Goal: Find specific page/section: Find specific page/section

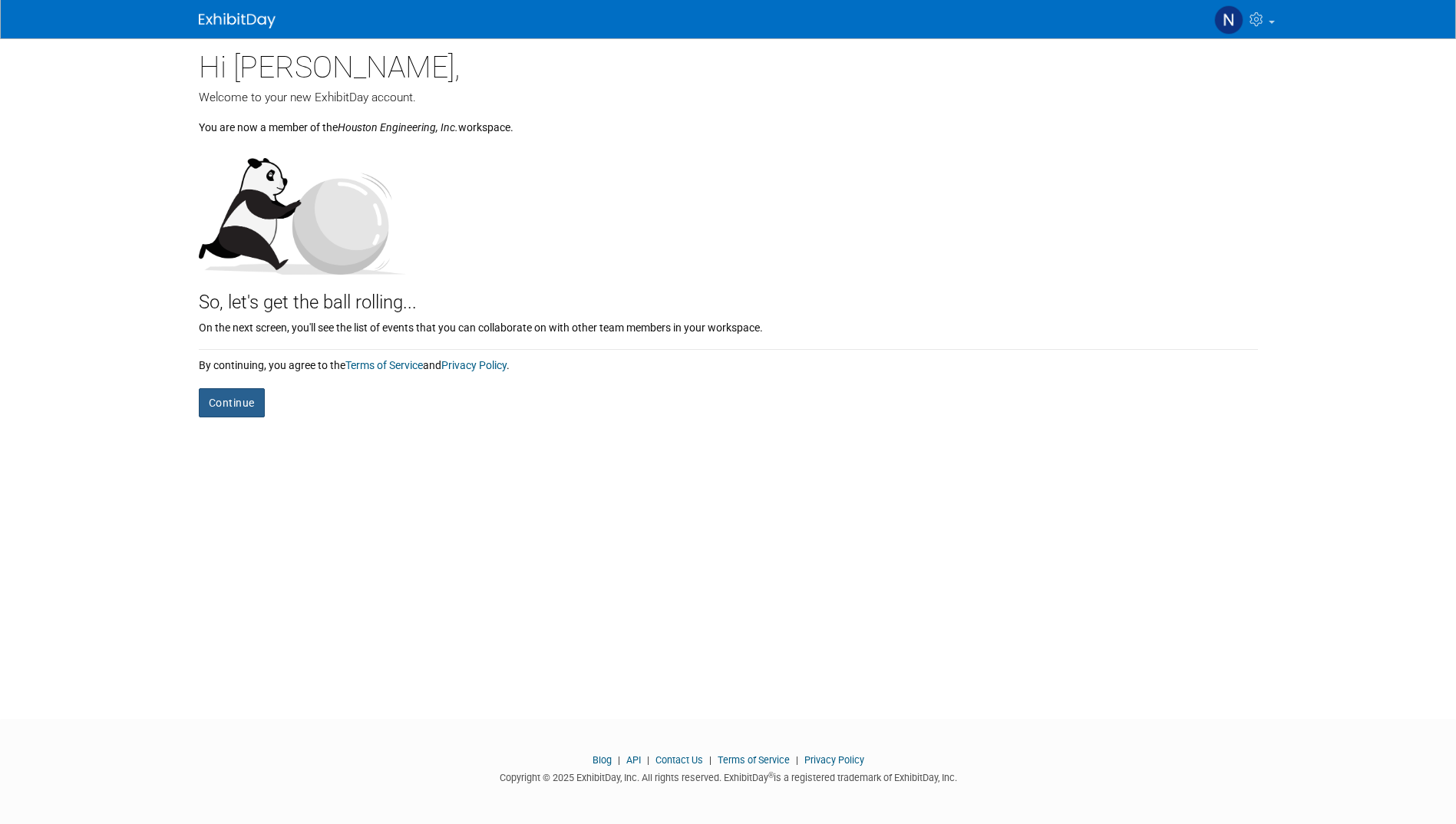
click at [232, 403] on button "Continue" at bounding box center [231, 402] width 66 height 29
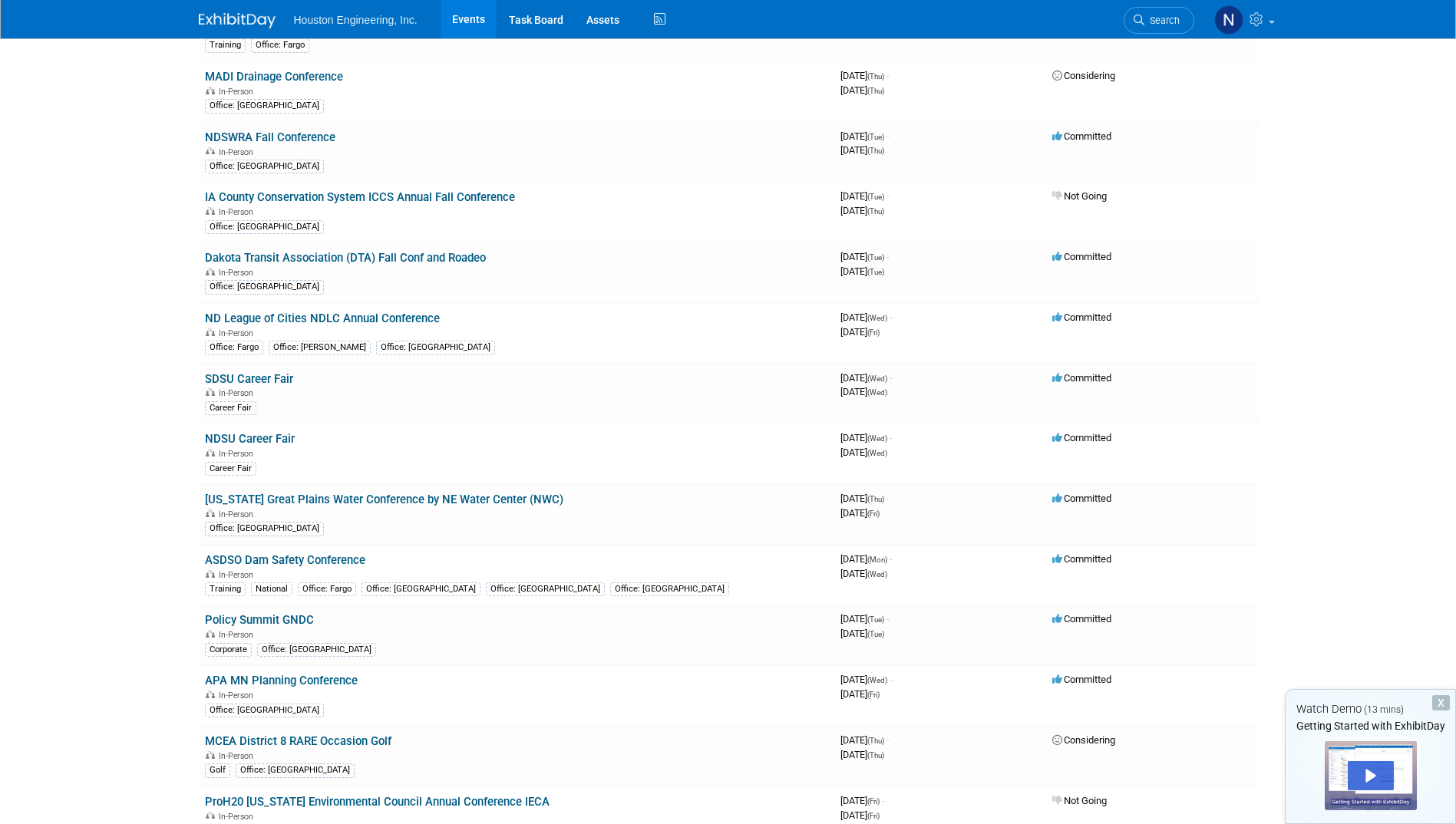
scroll to position [767, 0]
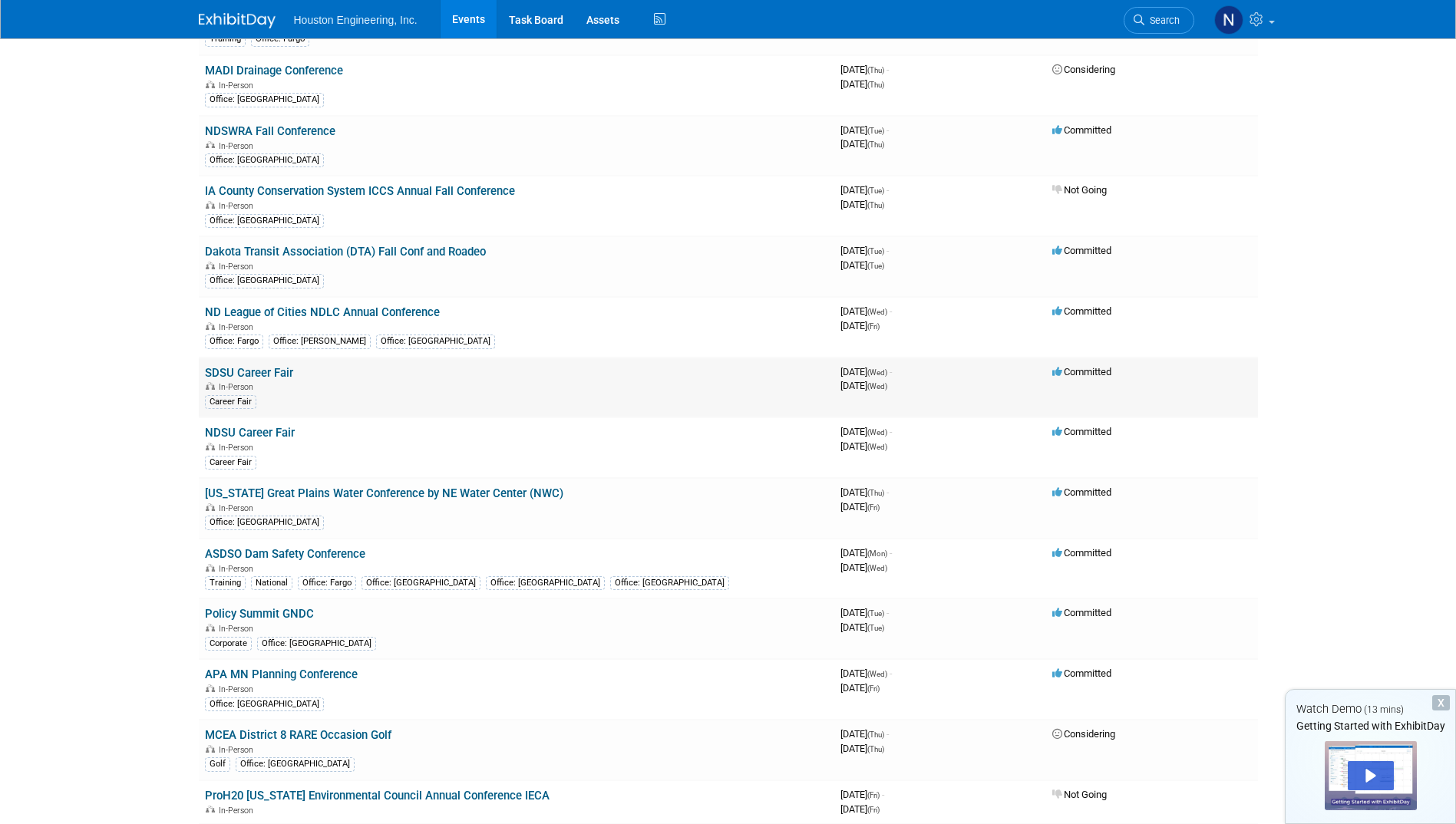
click at [248, 373] on link "SDSU Career Fair" at bounding box center [249, 373] width 88 height 13
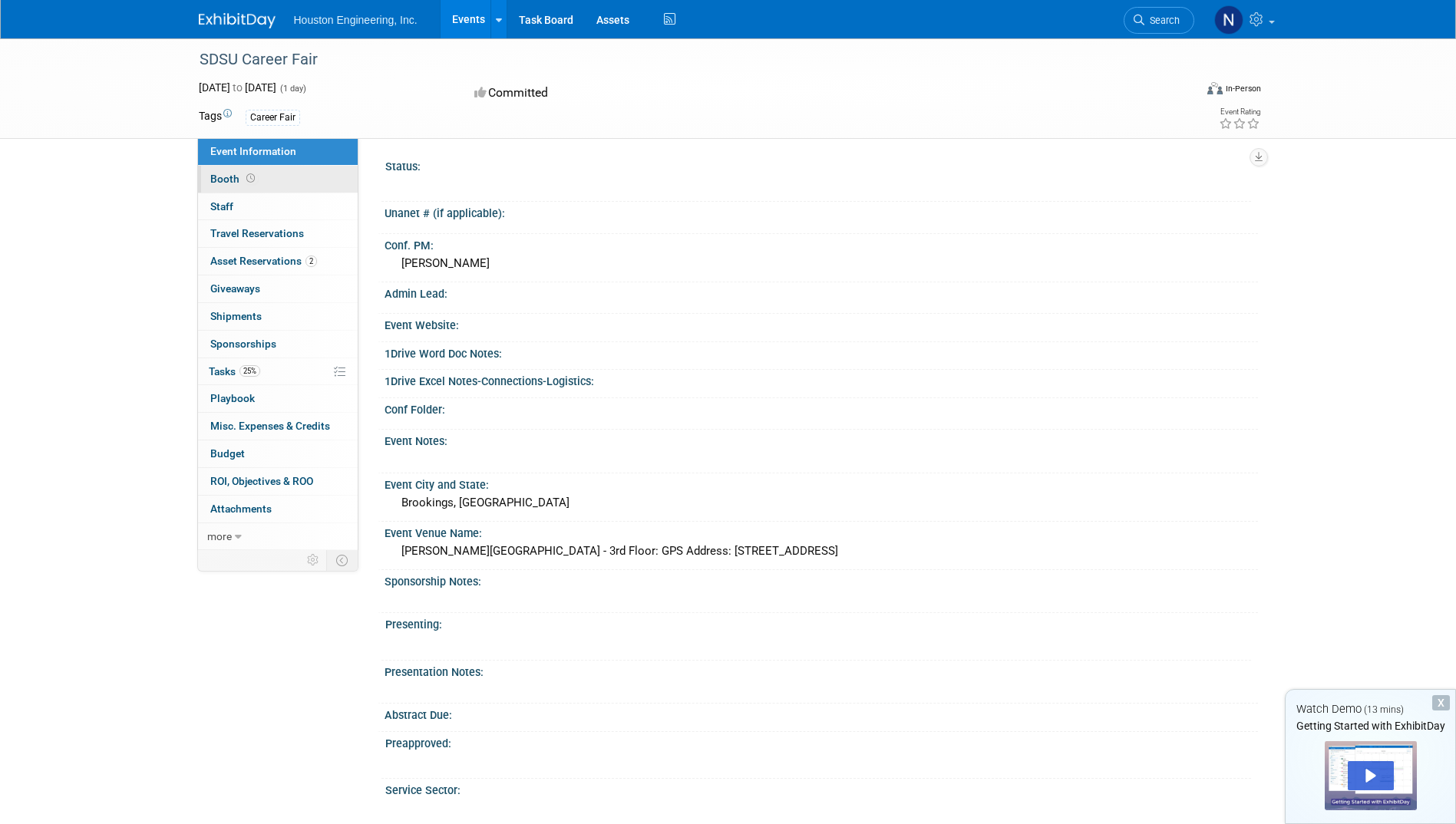
click at [278, 179] on link "Booth" at bounding box center [278, 179] width 160 height 27
select select "Yes"
select select "Fargo"
